Goal: Task Accomplishment & Management: Use online tool/utility

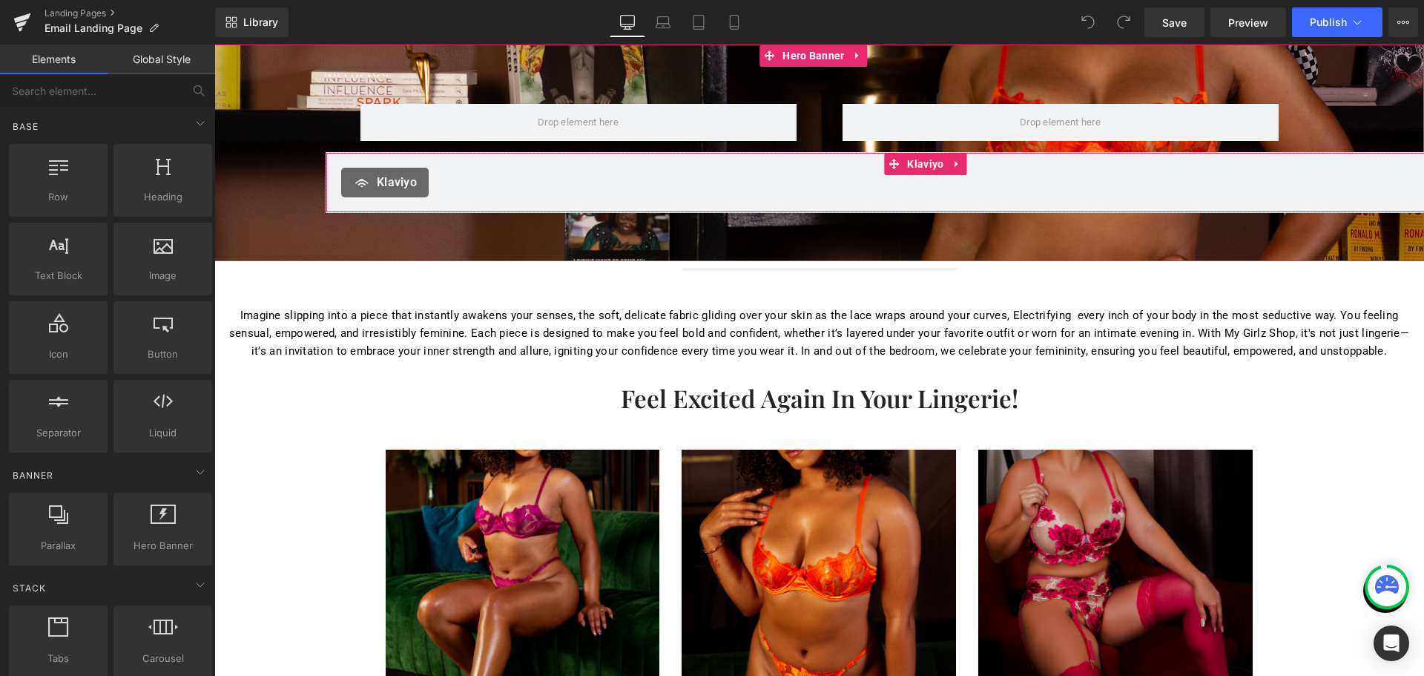
click at [880, 177] on div "Klaviyo" at bounding box center [930, 183] width 1179 height 30
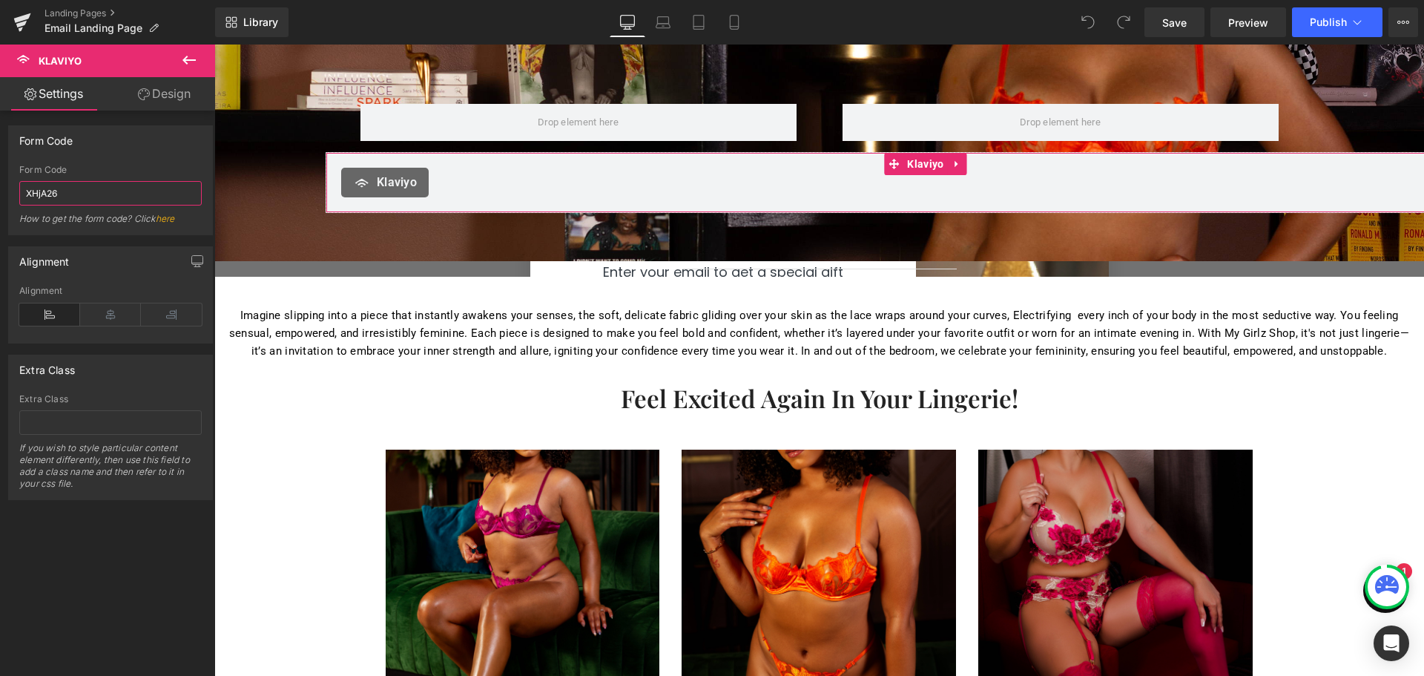
drag, startPoint x: 88, startPoint y: 200, endPoint x: 0, endPoint y: 189, distance: 88.2
click at [0, 189] on div "Form Code XHjA26 Form Code XHjA26 How to get the form code? Click here" at bounding box center [111, 174] width 222 height 121
type input "SxMvqu"
click at [123, 164] on div "Form Code SxMvqu Form Code SxMvqu How to get the form code? Click here" at bounding box center [110, 180] width 205 height 110
click at [489, 202] on div "[PERSON_NAME]" at bounding box center [931, 182] width 1210 height 61
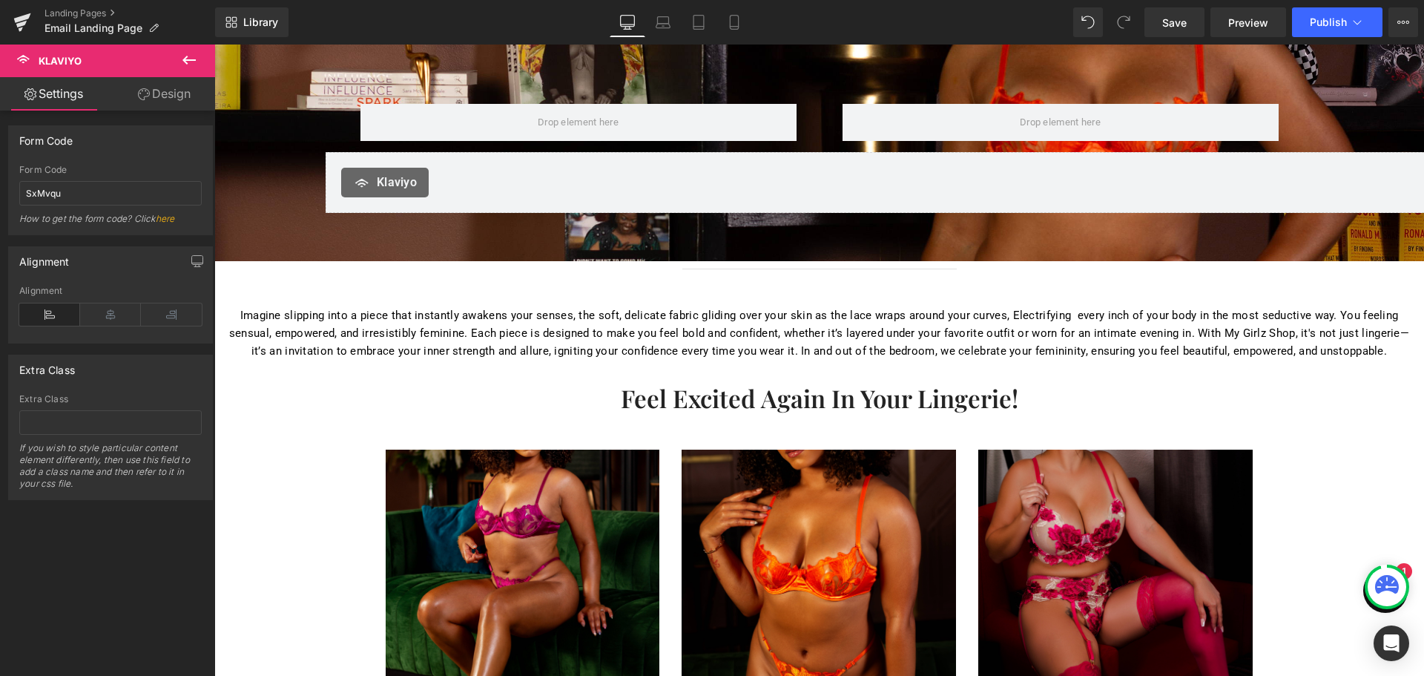
click at [188, 59] on icon at bounding box center [189, 60] width 18 height 18
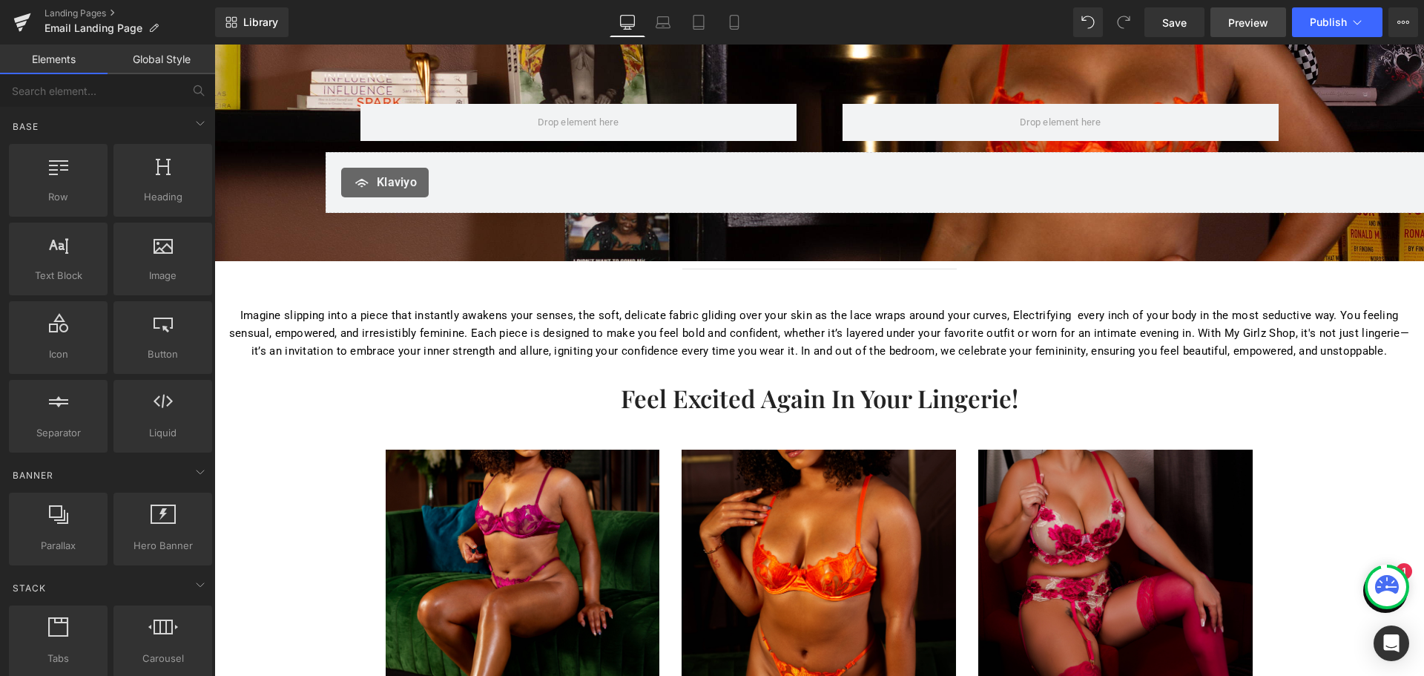
click at [1254, 25] on span "Preview" at bounding box center [1248, 23] width 40 height 16
click at [1401, 27] on icon at bounding box center [1404, 22] width 12 height 12
